Goal: Transaction & Acquisition: Download file/media

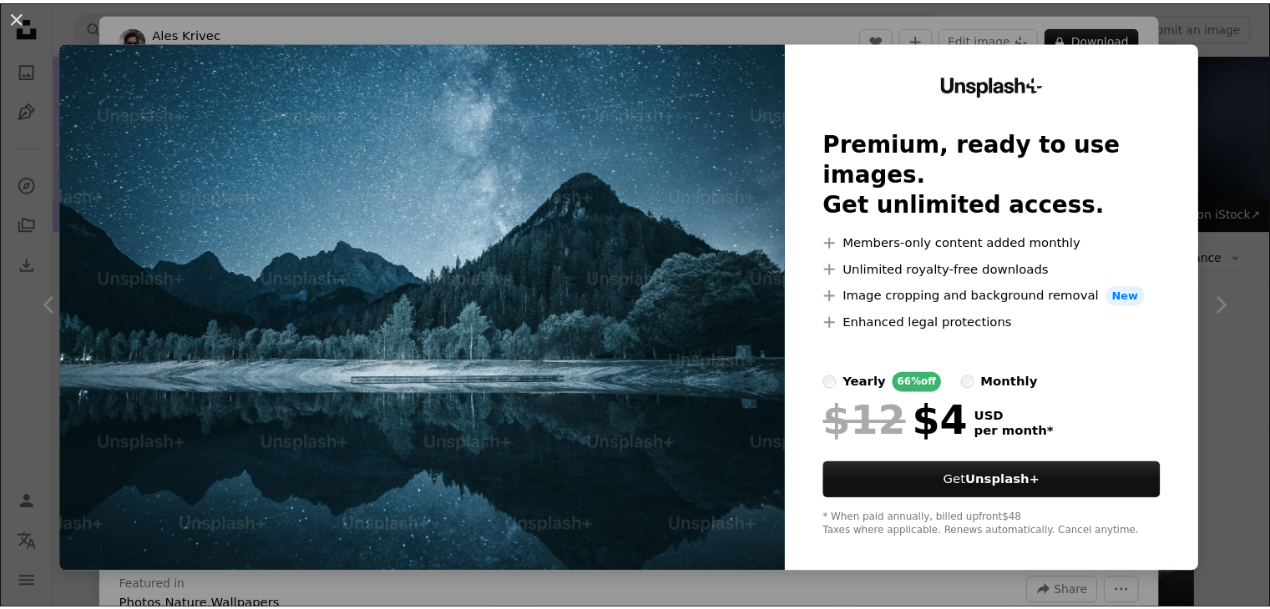
scroll to position [458, 0]
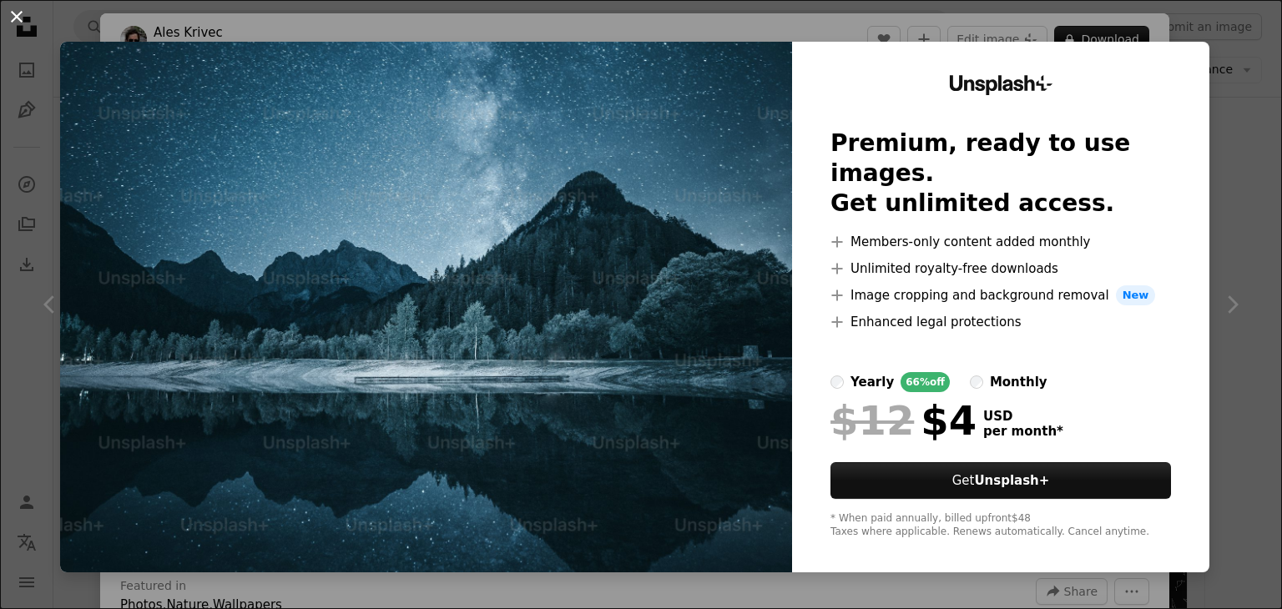
click at [17, 14] on button "An X shape" at bounding box center [17, 17] width 20 height 20
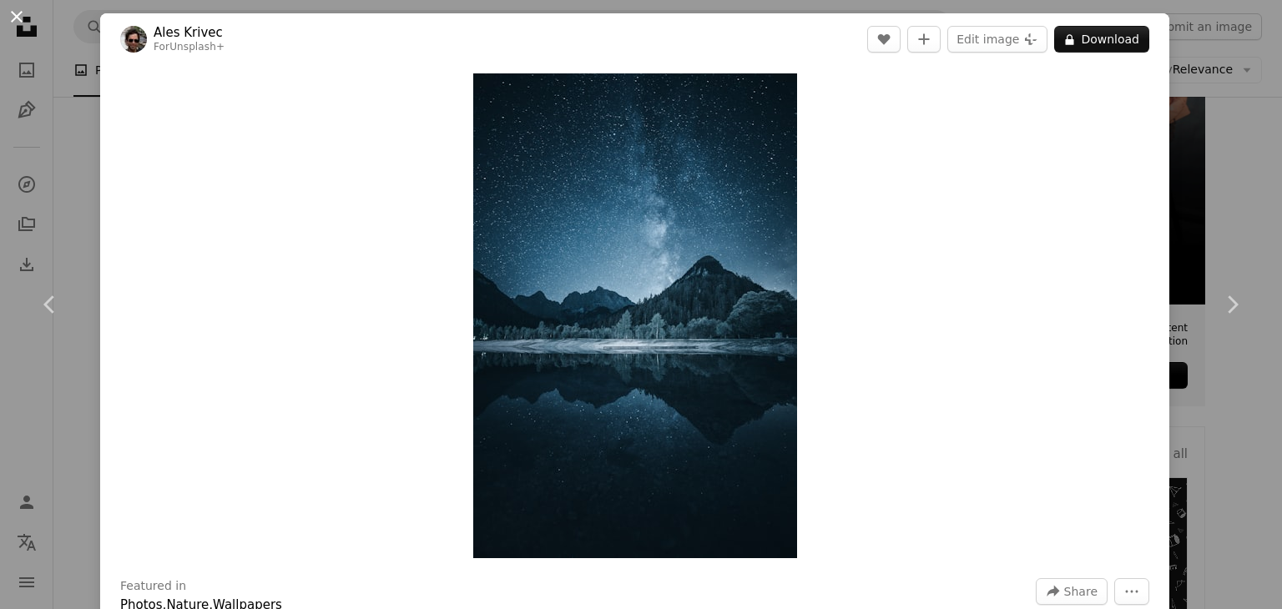
click at [19, 18] on button "An X shape" at bounding box center [17, 17] width 20 height 20
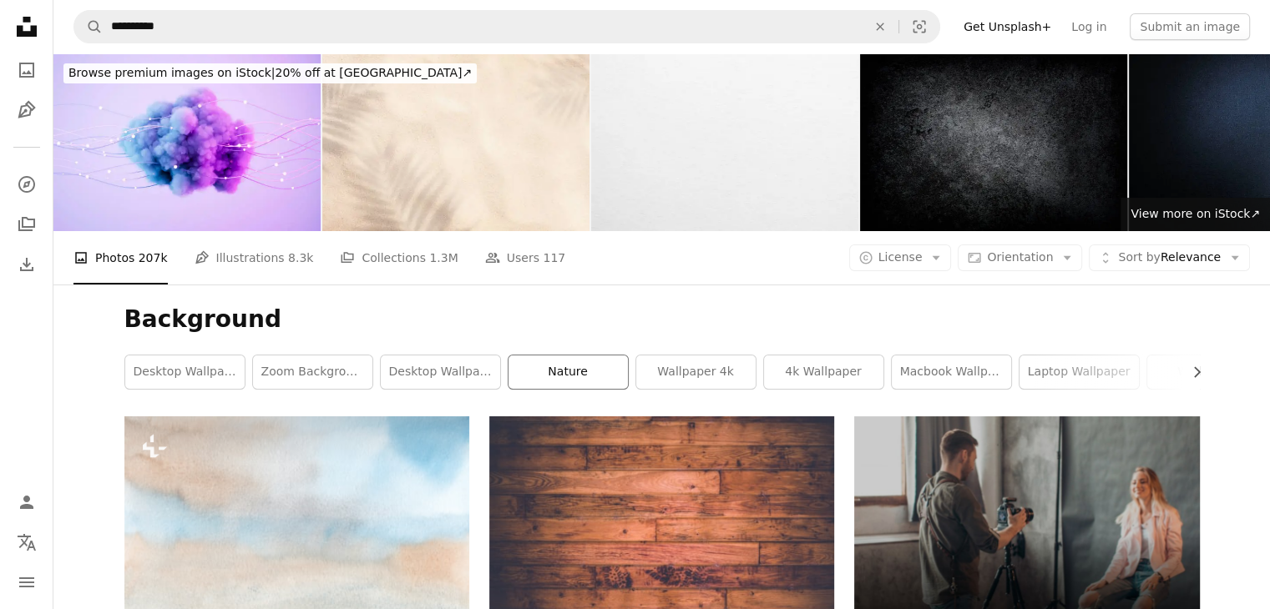
click at [568, 358] on link "nature" at bounding box center [567, 372] width 119 height 33
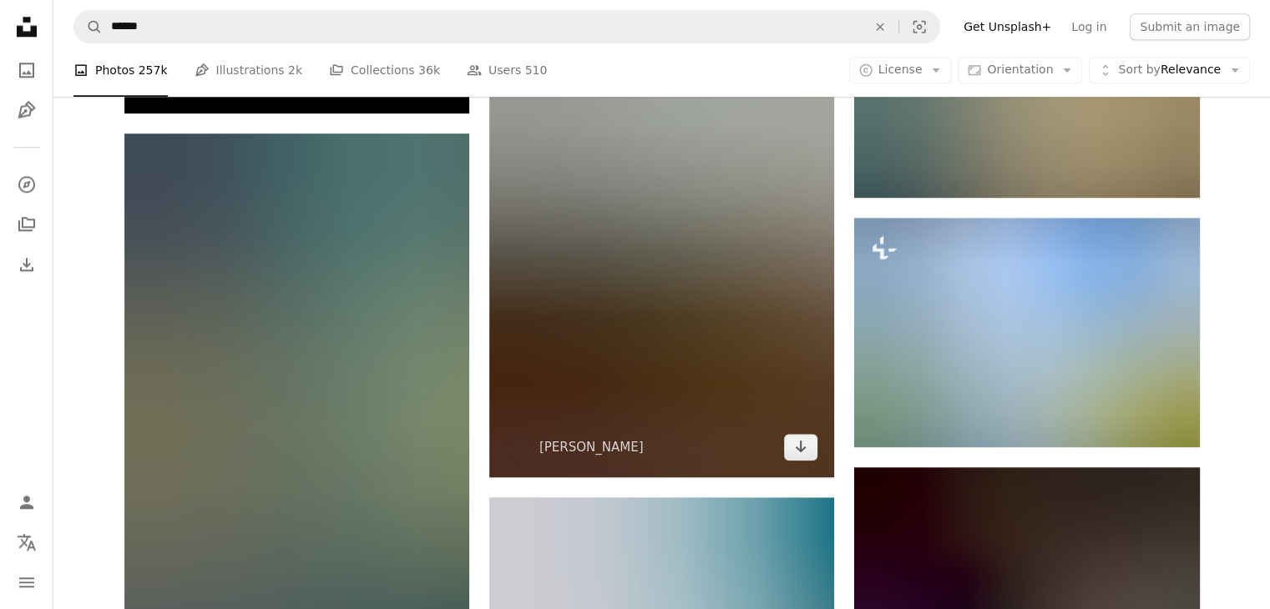
scroll to position [1934, 0]
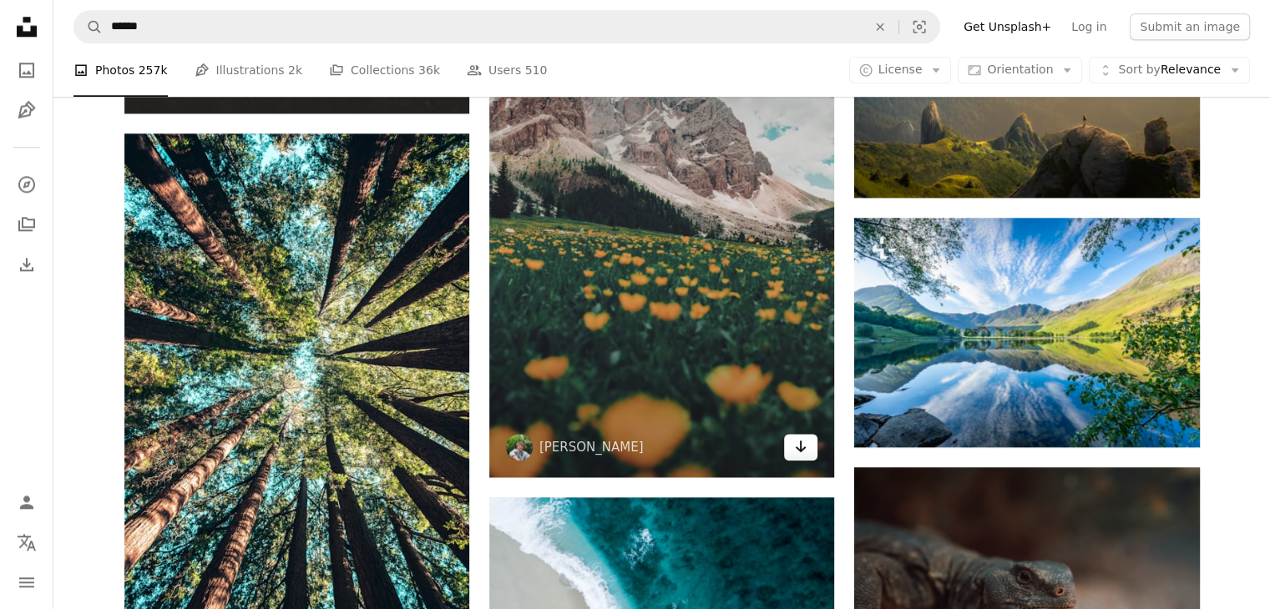
click at [798, 448] on icon "Download" at bounding box center [801, 447] width 11 height 12
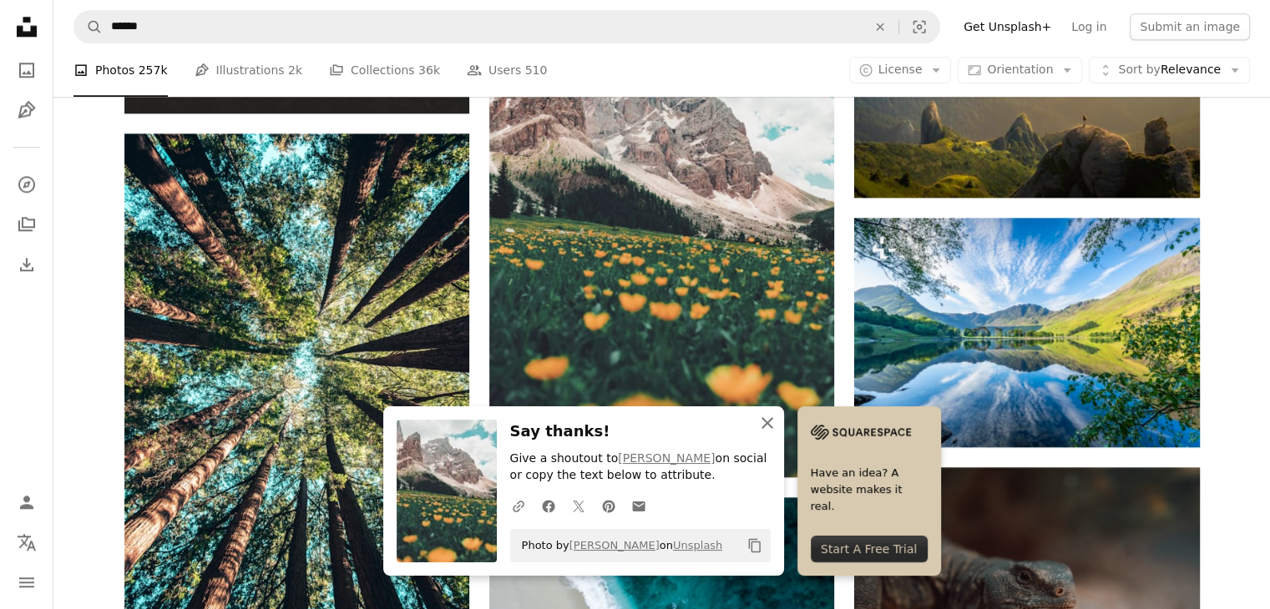
click at [770, 422] on icon "An X shape" at bounding box center [767, 423] width 20 height 20
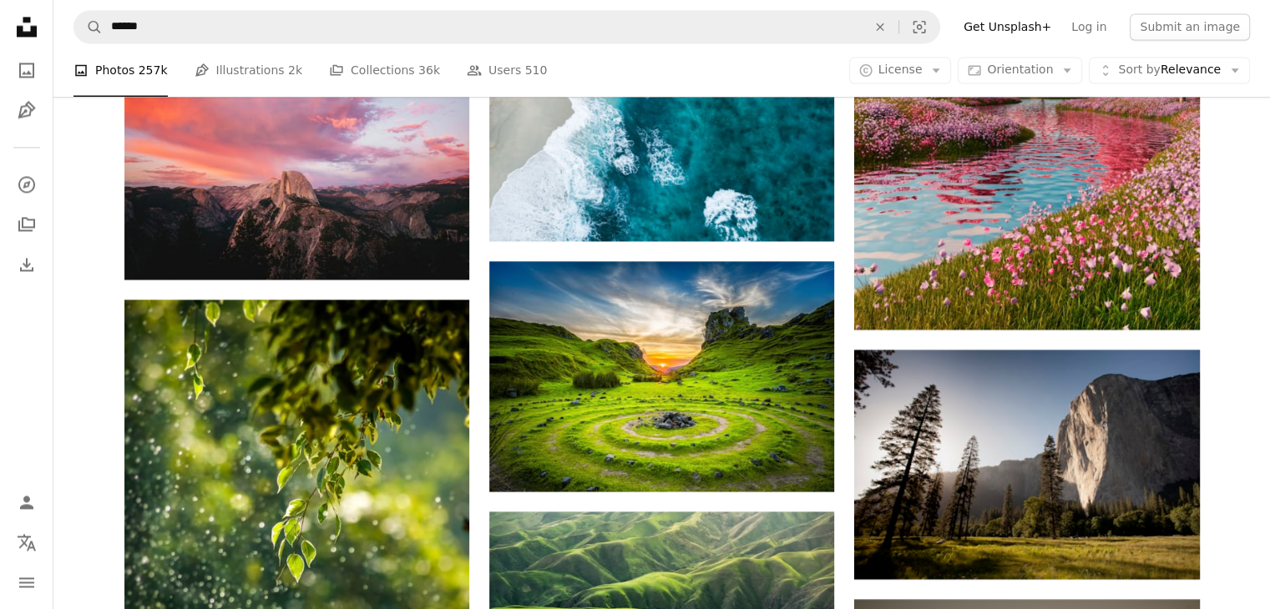
scroll to position [2809, 0]
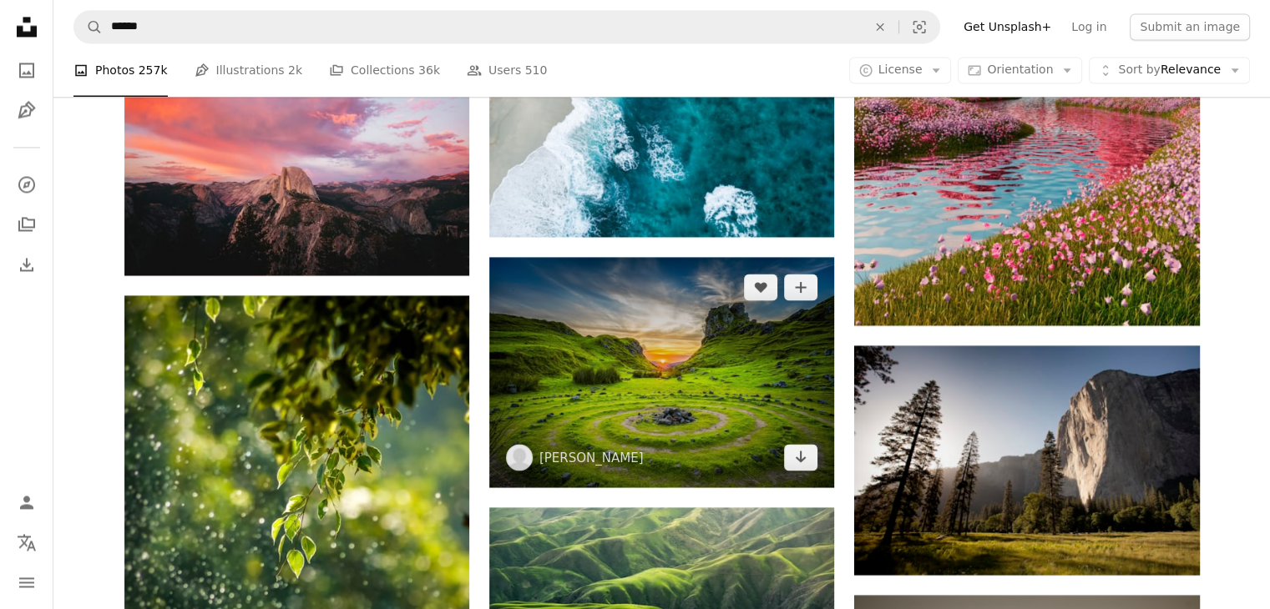
click at [745, 404] on img at bounding box center [661, 372] width 345 height 230
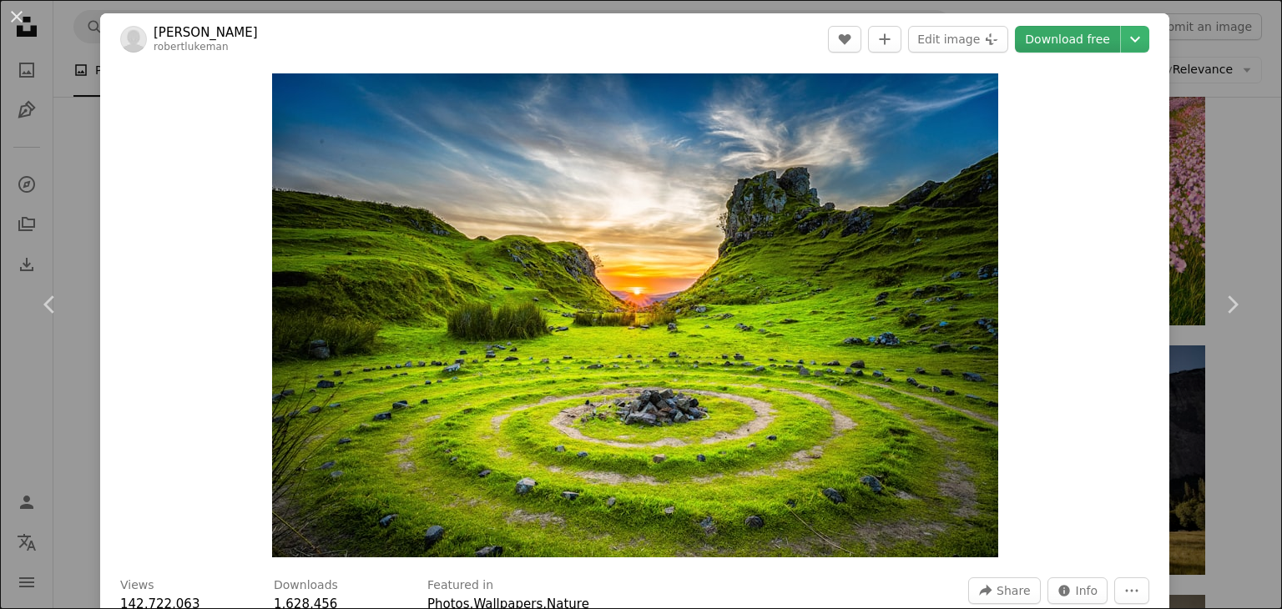
click at [1069, 28] on link "Download free" at bounding box center [1067, 39] width 105 height 27
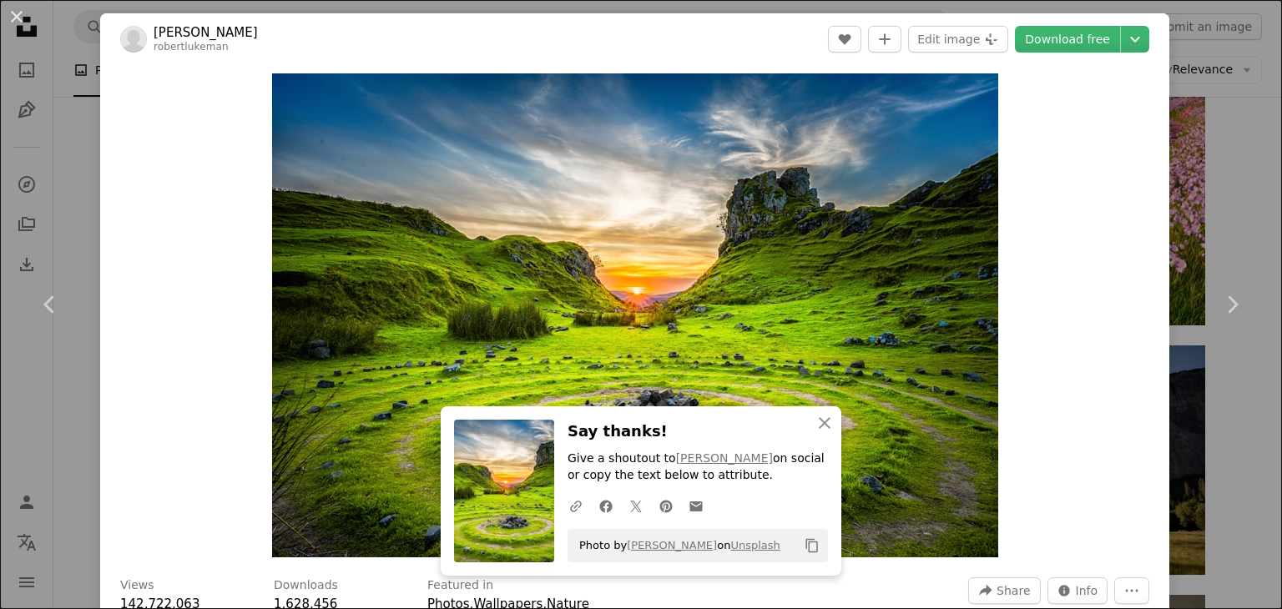
click at [695, 51] on header "[PERSON_NAME] [PERSON_NAME] A heart A plus sign Edit image Plus sign for Unspla…" at bounding box center [634, 39] width 1069 height 52
click at [18, 16] on button "An X shape" at bounding box center [17, 17] width 20 height 20
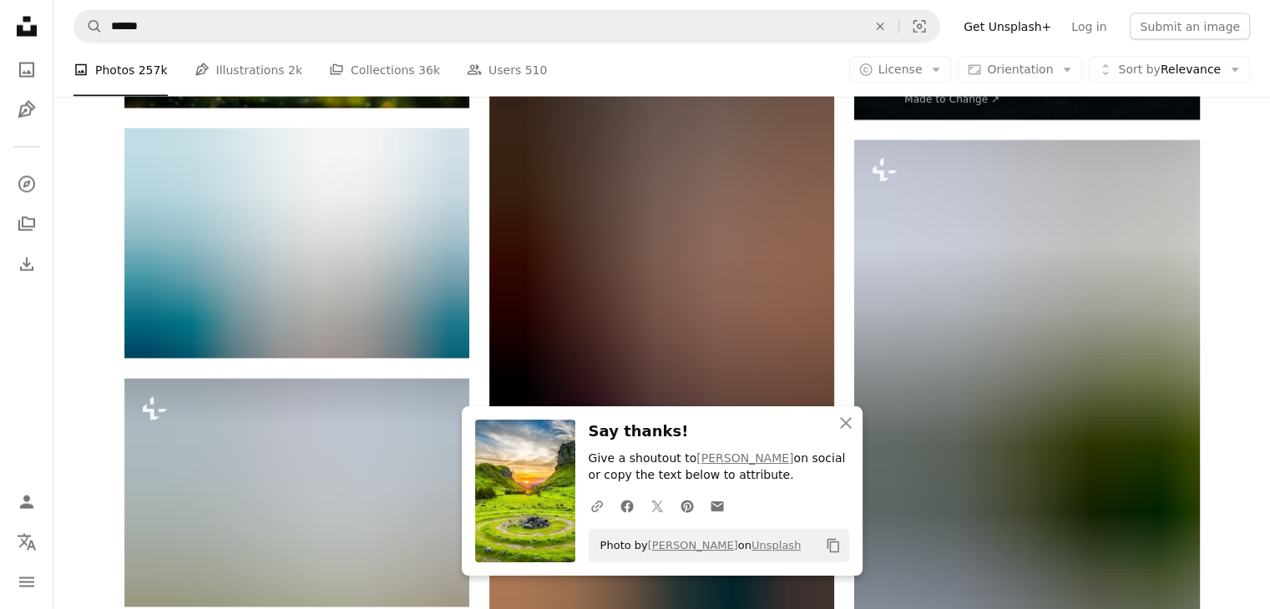
scroll to position [3513, 0]
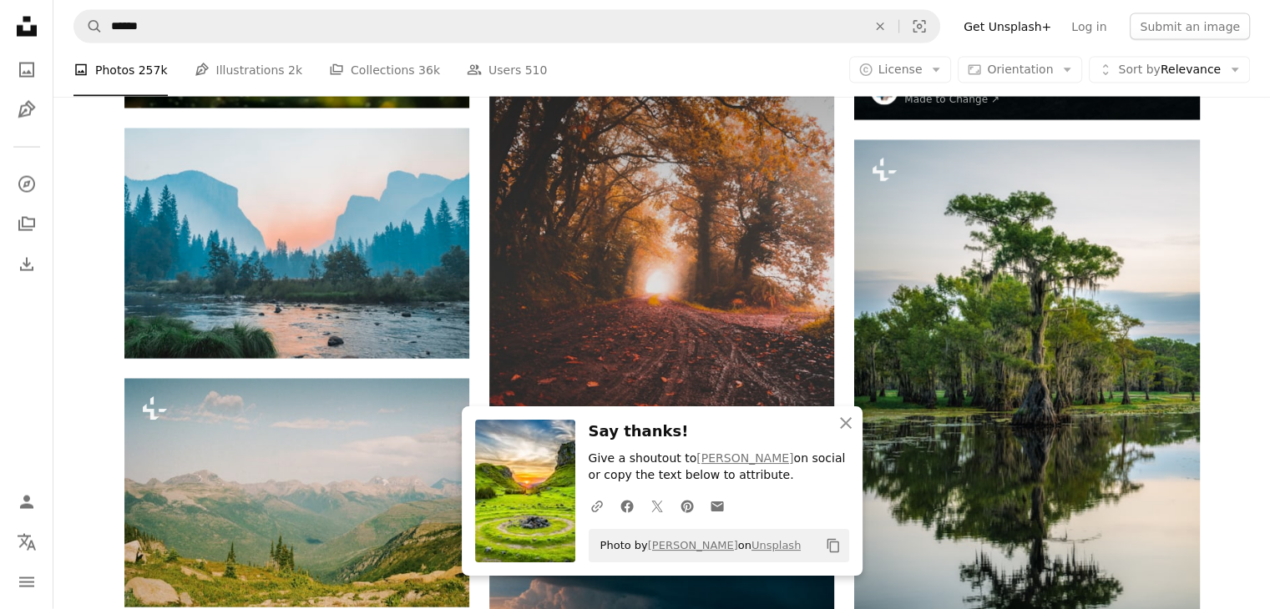
click at [640, 234] on img at bounding box center [661, 287] width 345 height 518
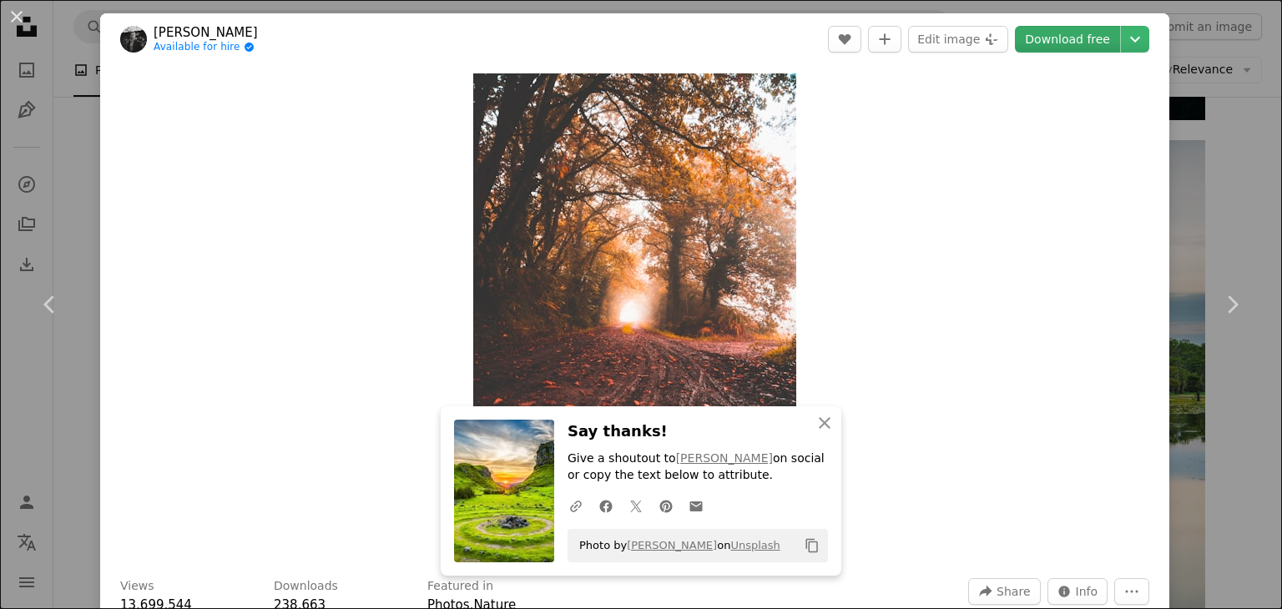
click at [1045, 36] on link "Download free" at bounding box center [1067, 39] width 105 height 27
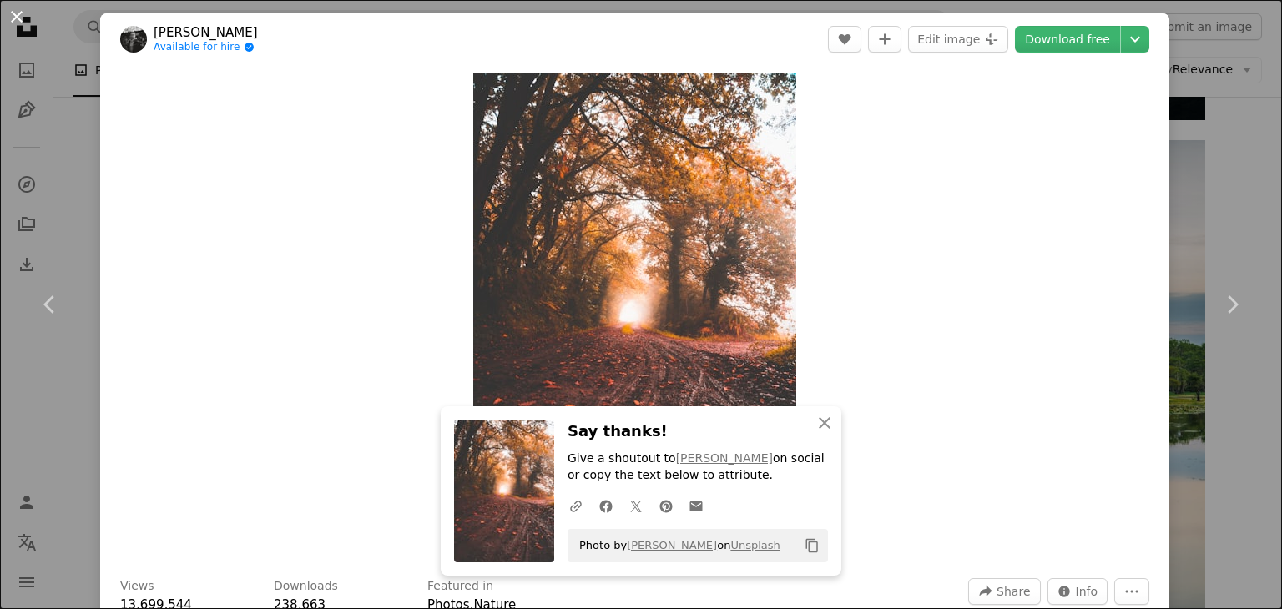
click at [22, 20] on button "An X shape" at bounding box center [17, 17] width 20 height 20
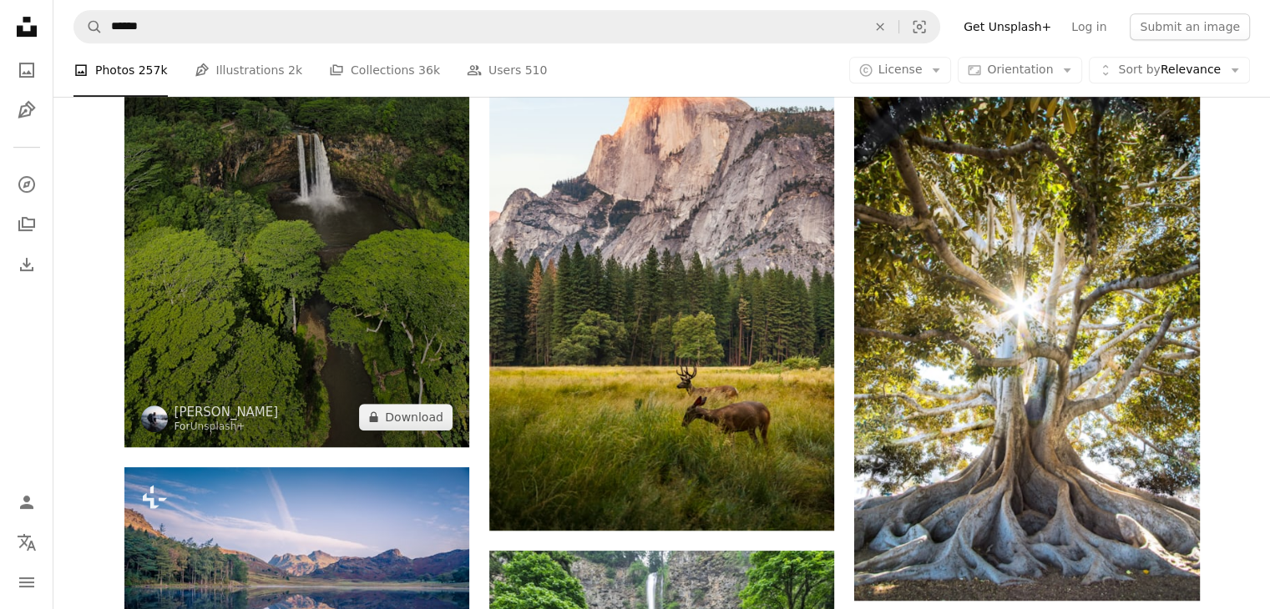
scroll to position [768, 0]
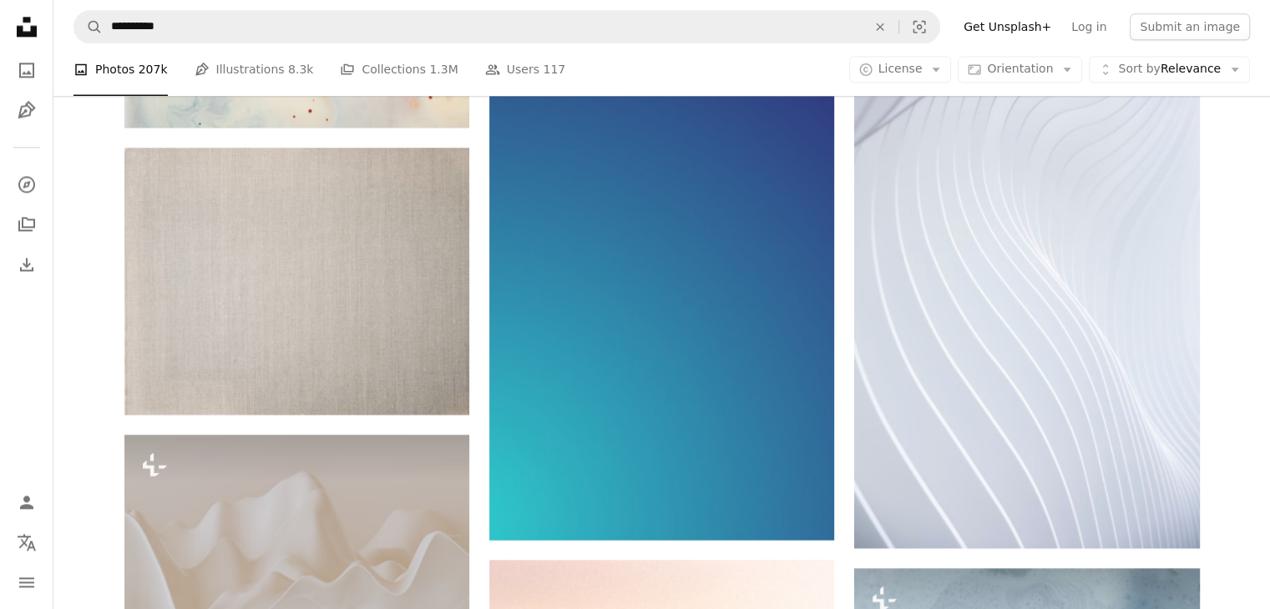
scroll to position [1899, 0]
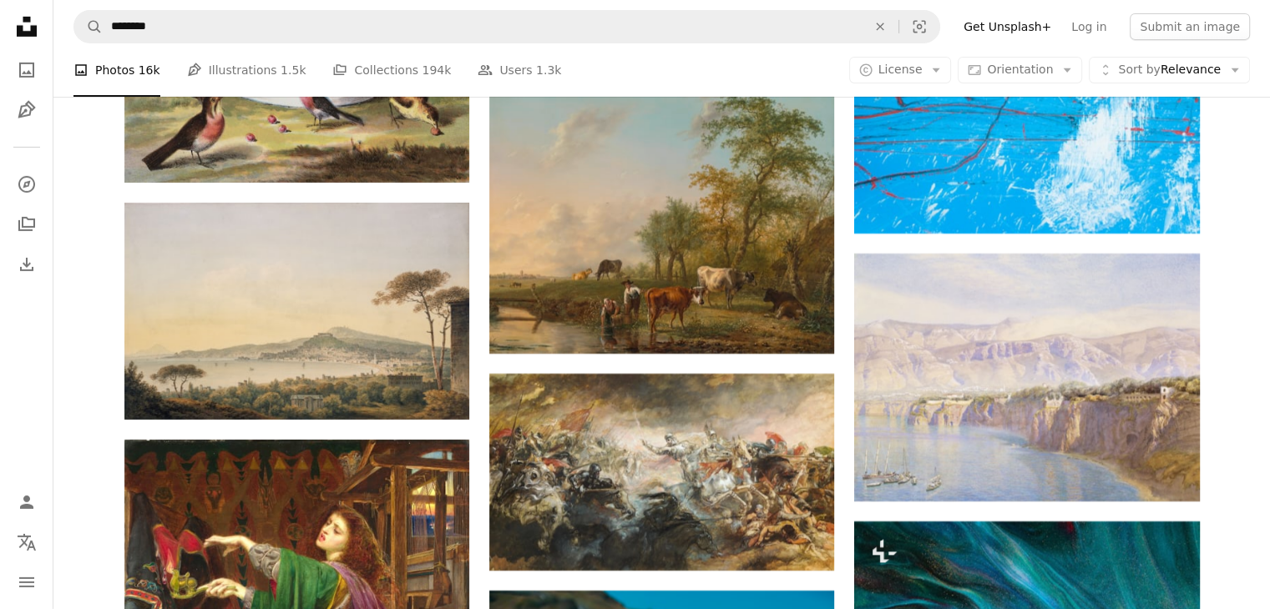
scroll to position [5638, 0]
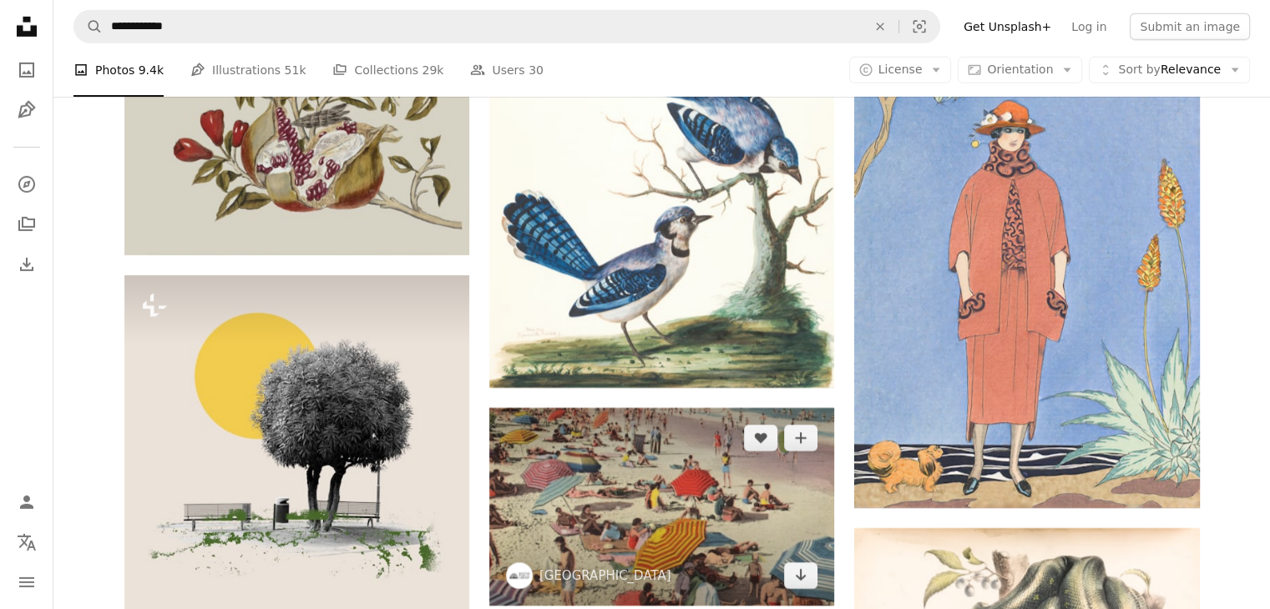
scroll to position [5470, 0]
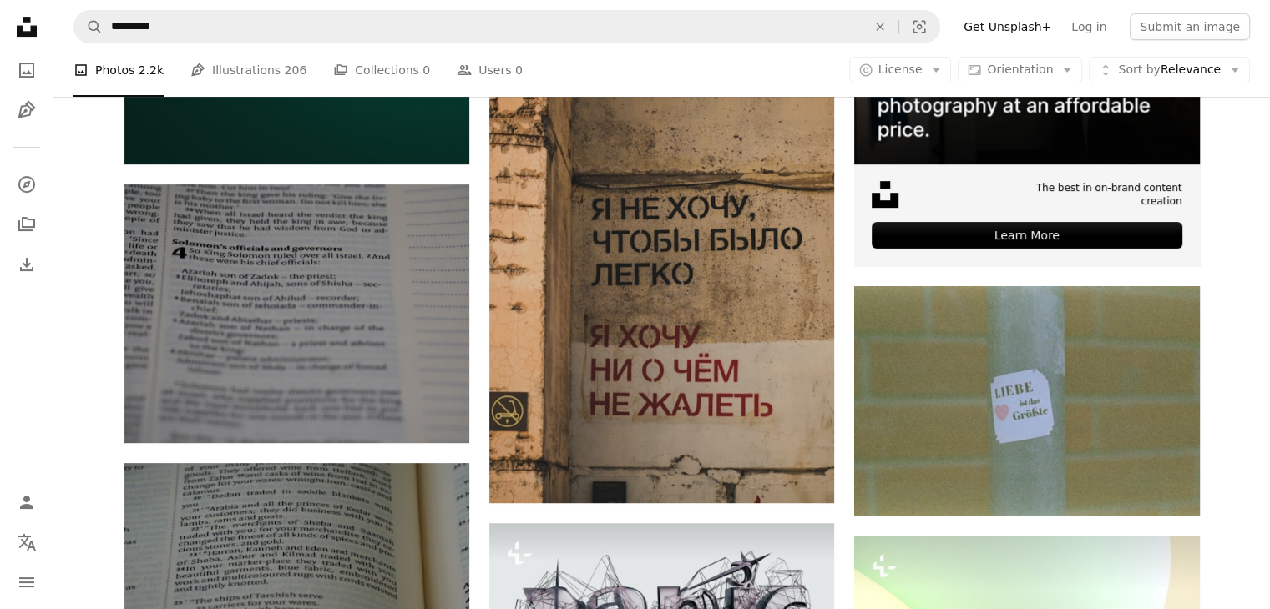
scroll to position [324, 0]
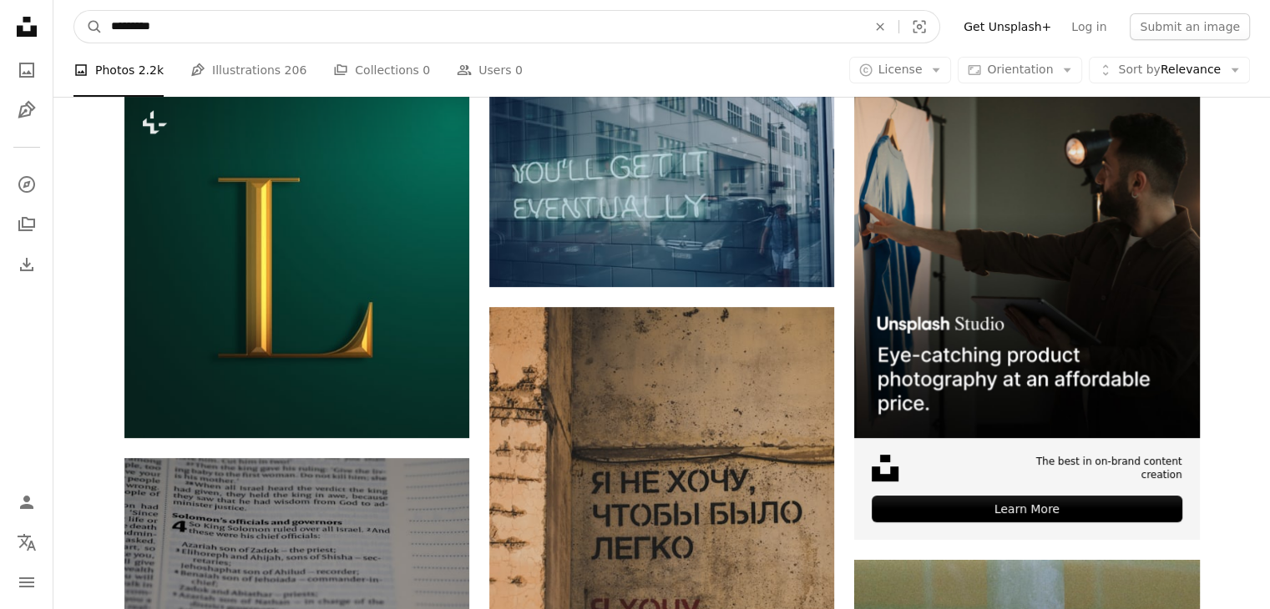
click at [231, 34] on input "*********" at bounding box center [482, 27] width 759 height 32
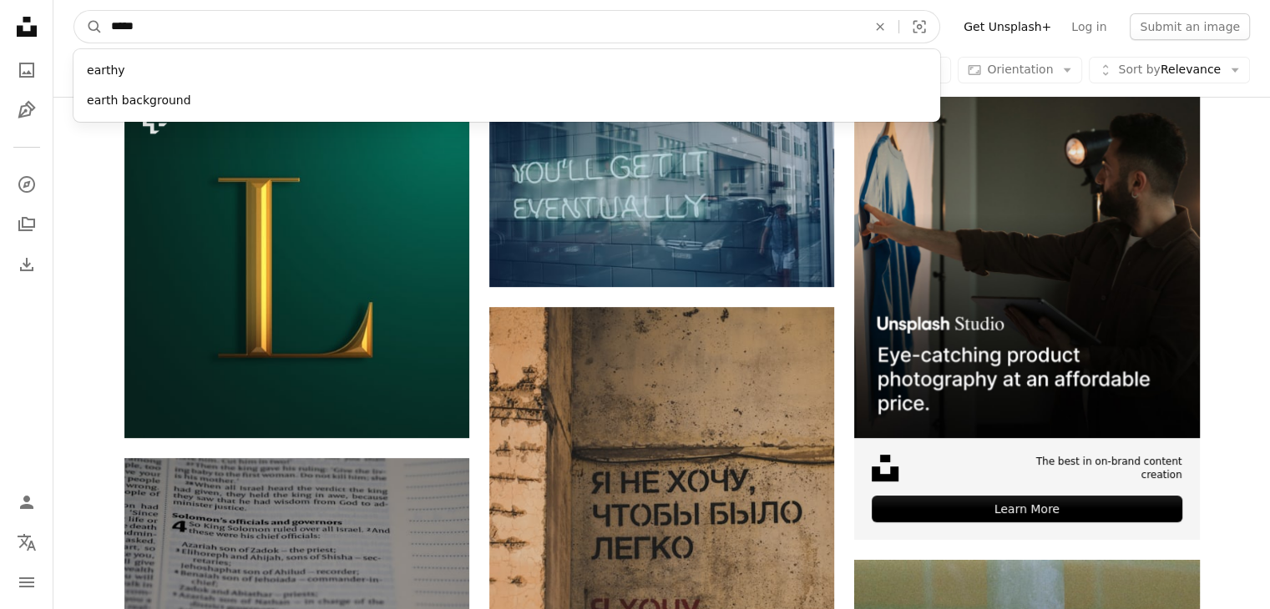
type input "******"
click button "A magnifying glass" at bounding box center [88, 27] width 28 height 32
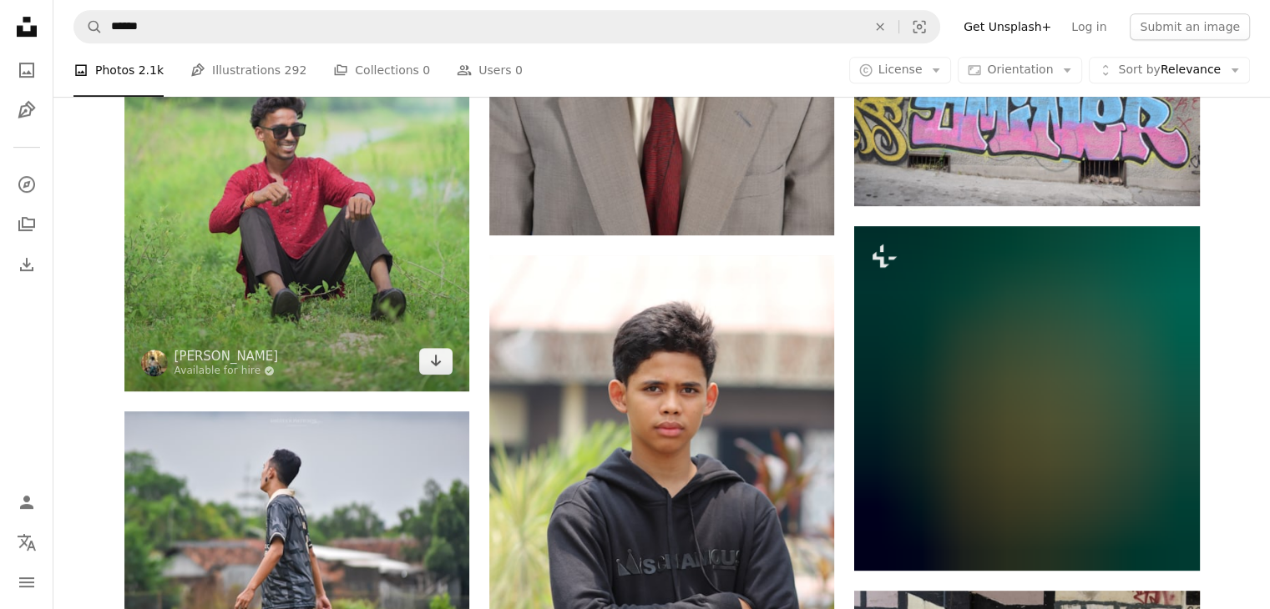
scroll to position [876, 0]
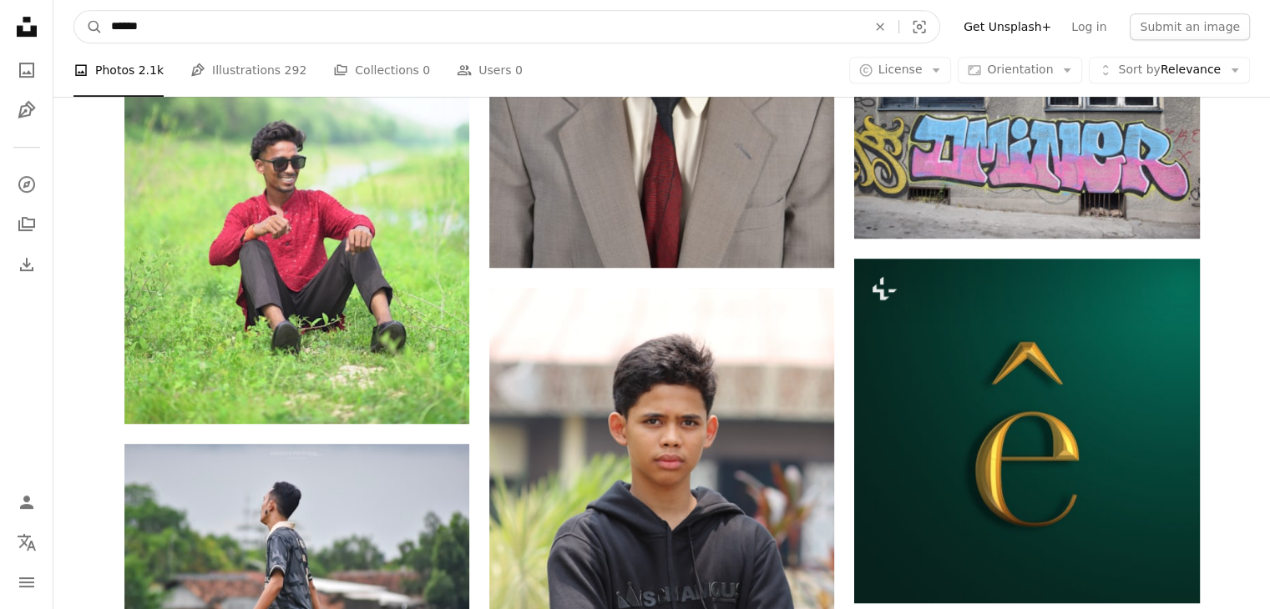
click at [276, 38] on input "******" at bounding box center [482, 27] width 759 height 32
type input "*"
type input "**********"
click at [74, 11] on button "A magnifying glass" at bounding box center [88, 27] width 28 height 32
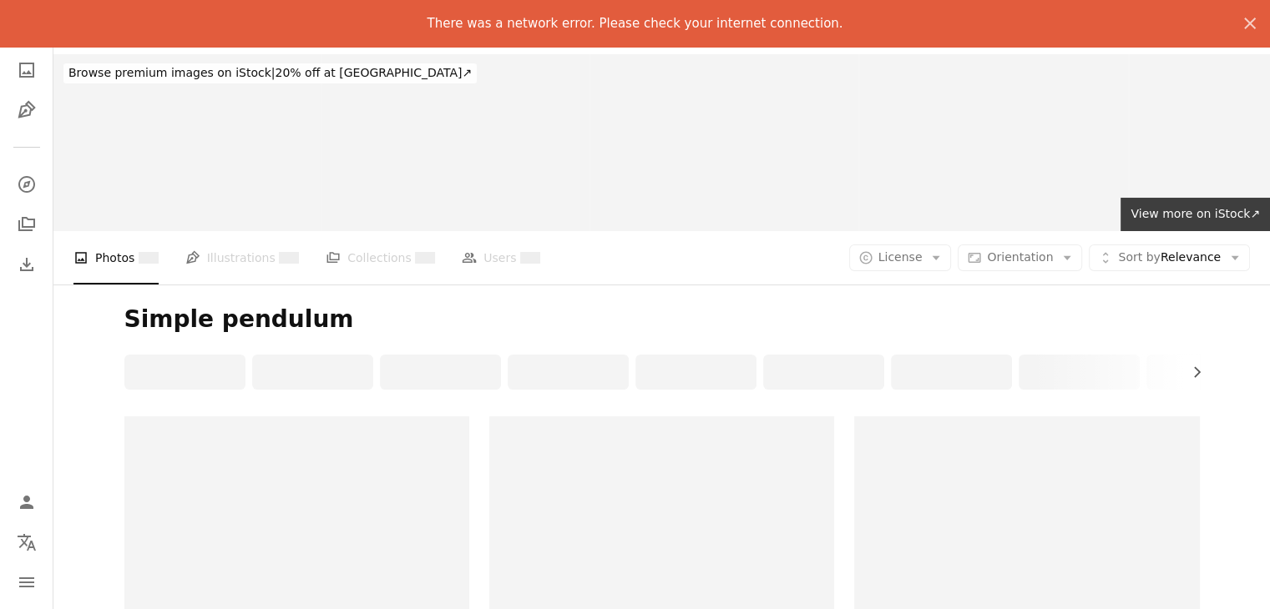
scroll to position [209, 0]
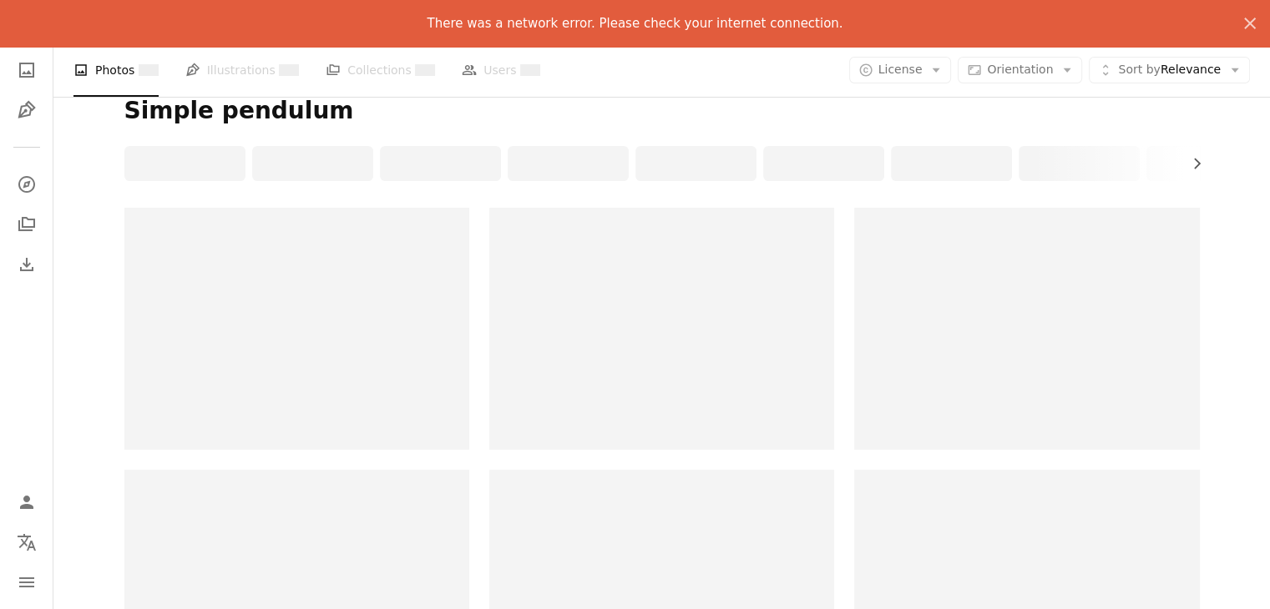
click at [1033, 151] on div at bounding box center [661, 163] width 1075 height 35
